Goal: Check status: Check status

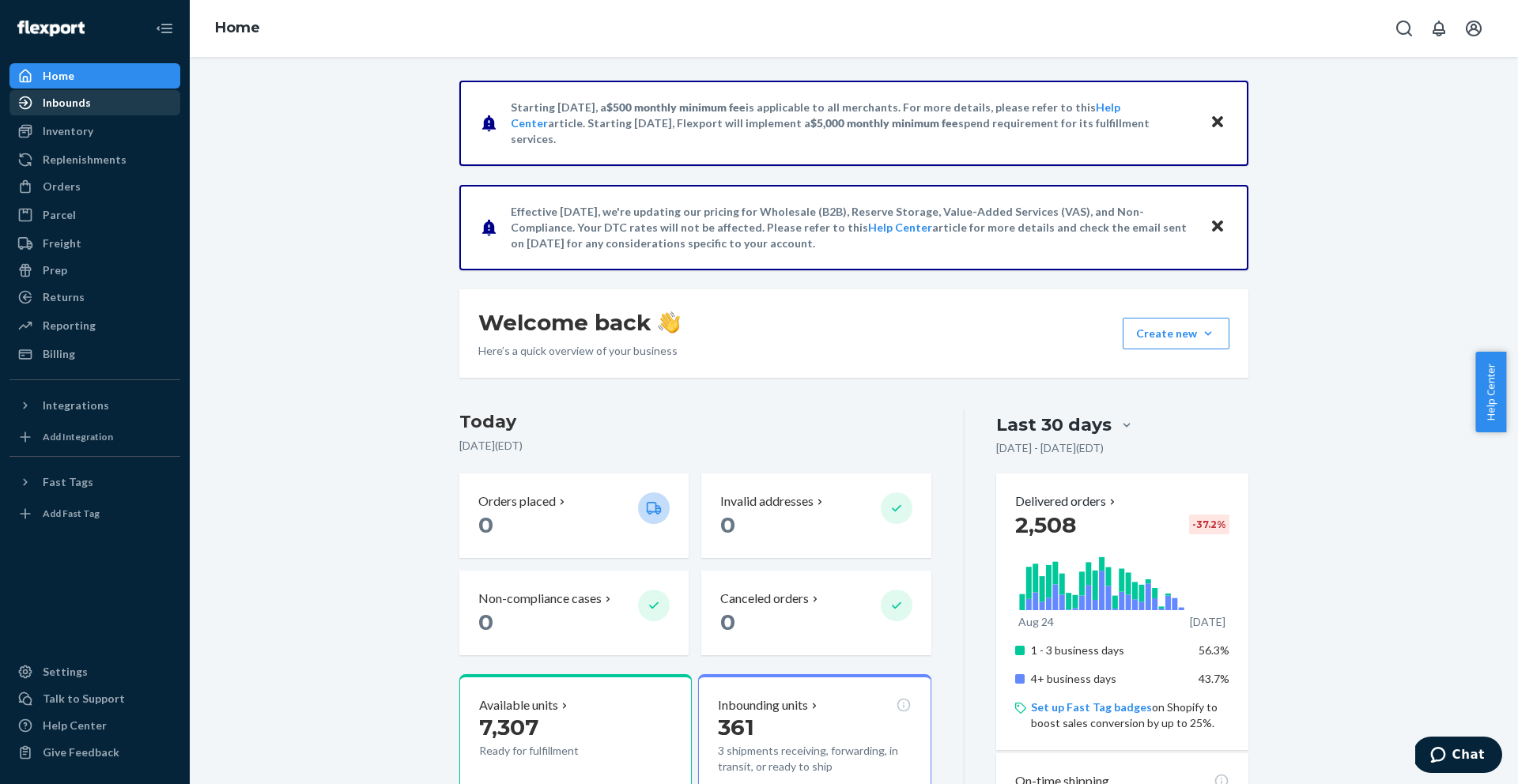
click at [77, 114] on link "Inbounds" at bounding box center [94, 103] width 170 height 25
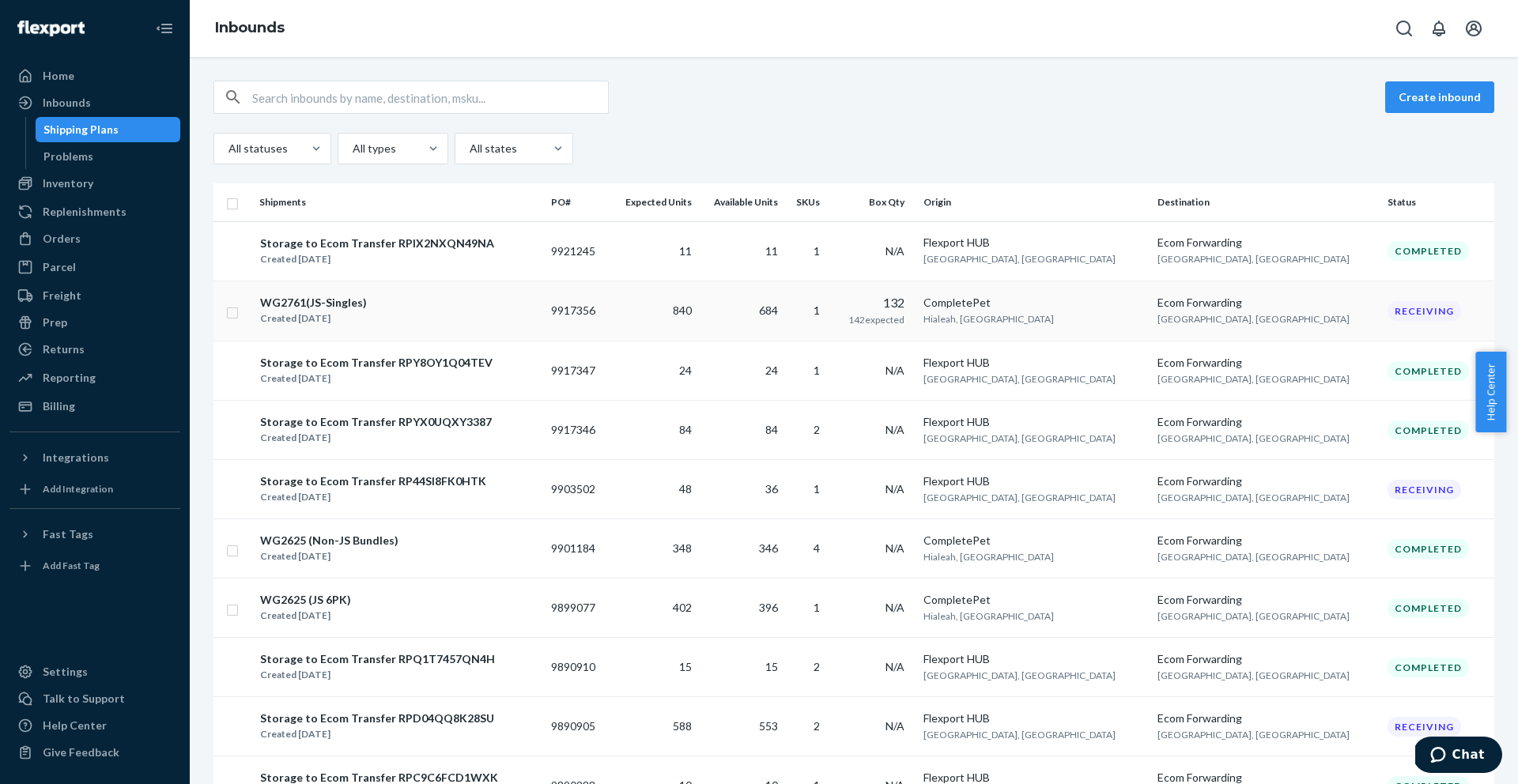
click at [482, 305] on div "WG2761(JS-Singles) Created [DATE]" at bounding box center [399, 311] width 279 height 33
